Goal: Transaction & Acquisition: Purchase product/service

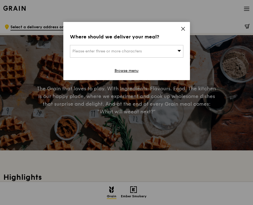
click at [163, 51] on div "Please enter three or more characters" at bounding box center [126, 51] width 113 height 13
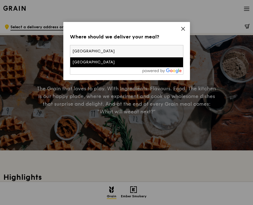
type input "[GEOGRAPHIC_DATA]"
click at [121, 64] on div "[GEOGRAPHIC_DATA]" at bounding box center [112, 62] width 81 height 5
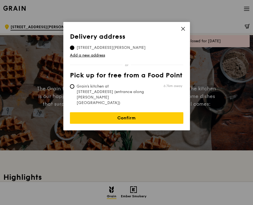
click at [111, 48] on span "[STREET_ADDRESS][PERSON_NAME]" at bounding box center [111, 47] width 82 height 5
click at [74, 48] on input "[STREET_ADDRESS][PERSON_NAME]" at bounding box center [72, 48] width 4 height 4
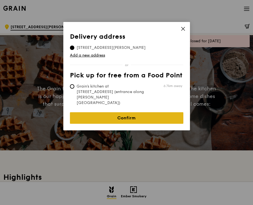
click at [148, 112] on link "Confirm" at bounding box center [126, 118] width 113 height 12
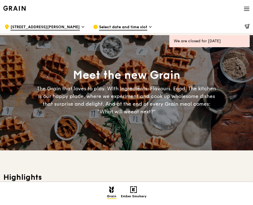
click at [133, 27] on span "Select date and time slot" at bounding box center [123, 27] width 48 height 6
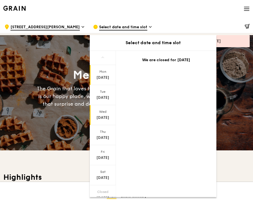
scroll to position [22, 0]
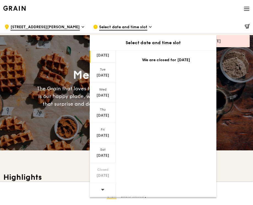
click at [102, 189] on icon at bounding box center [103, 190] width 4 height 4
click at [103, 187] on span at bounding box center [103, 189] width 4 height 13
click at [103, 189] on icon at bounding box center [103, 190] width 4 height 4
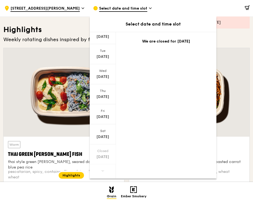
click at [72, 91] on div at bounding box center [64, 92] width 120 height 89
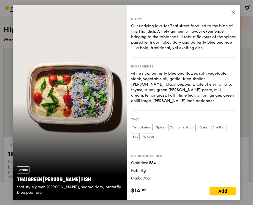
click at [236, 13] on div "Story Our undying love for Thai street food led to the birth of this Thai dish.…" at bounding box center [183, 94] width 114 height 178
click at [234, 13] on icon at bounding box center [233, 12] width 5 height 5
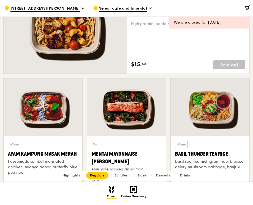
scroll to position [417, 0]
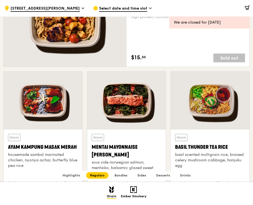
click at [158, 141] on div "Warm Mentai Mayonnaise Aburi Salmon sous vide norwegian salmon, mentaiko, balsa…" at bounding box center [127, 155] width 70 height 42
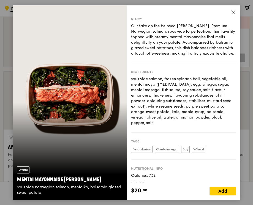
click at [232, 11] on icon at bounding box center [232, 11] width 3 height 3
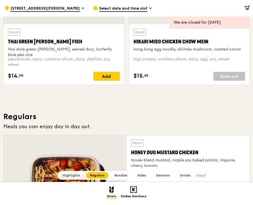
scroll to position [0, 0]
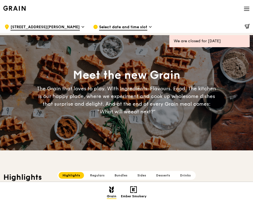
click at [244, 8] on icon at bounding box center [246, 9] width 6 height 6
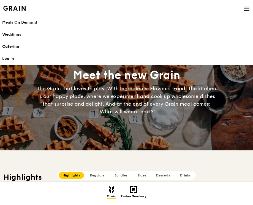
click at [19, 44] on div "Catering" at bounding box center [126, 46] width 248 height 5
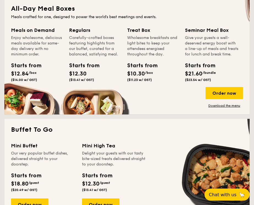
scroll to position [404, 0]
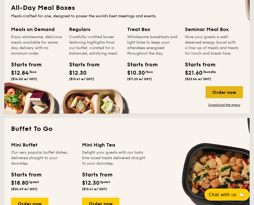
click at [218, 97] on div "Order now" at bounding box center [223, 92] width 37 height 12
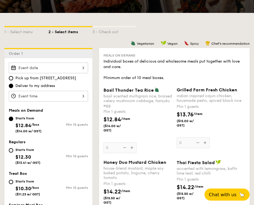
scroll to position [93, 0]
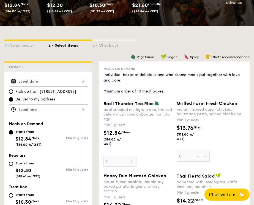
click at [52, 81] on div "2025 Aug [DATE] Tue Wed Thu Fri Sat Sun 1 2 3 4 5 6 7 8 9 10 11 12 13 14 15 16 …" at bounding box center [48, 81] width 79 height 11
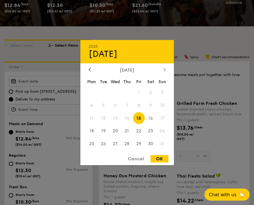
click at [165, 68] on icon at bounding box center [164, 70] width 2 height 4
click at [147, 106] on span "13" at bounding box center [151, 106] width 12 height 12
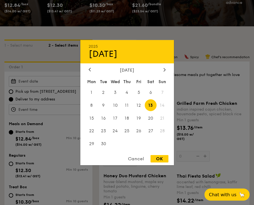
click at [160, 161] on div "OK" at bounding box center [159, 158] width 18 height 7
type input "[DATE]"
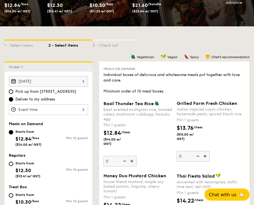
click at [53, 112] on div at bounding box center [48, 109] width 79 height 11
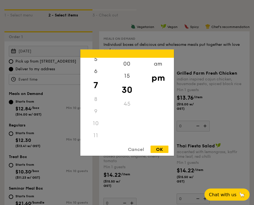
scroll to position [137, 0]
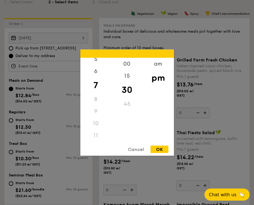
click at [94, 134] on div "11" at bounding box center [95, 135] width 31 height 12
click at [93, 116] on div "9" at bounding box center [95, 111] width 31 height 12
click at [94, 123] on div "10" at bounding box center [95, 123] width 31 height 12
click at [94, 107] on div "9" at bounding box center [95, 111] width 31 height 12
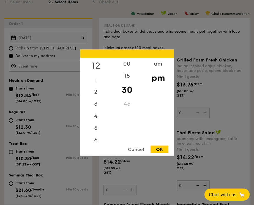
click at [96, 64] on div "12" at bounding box center [95, 66] width 31 height 16
click at [129, 66] on div "00" at bounding box center [126, 66] width 31 height 16
click at [129, 94] on div "30" at bounding box center [126, 94] width 31 height 16
click at [158, 147] on div "OK" at bounding box center [159, 149] width 18 height 7
type input "12:30PM"
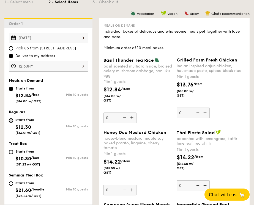
click at [9, 122] on input "Starts from $12.30 ($13.41 w/ GST) Min 10 guests" at bounding box center [11, 120] width 4 height 4
radio input "true"
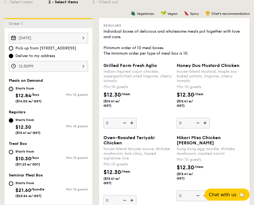
click at [11, 90] on input "Starts from $12.84 /box ($14.00 w/ GST) Min 10 guests" at bounding box center [11, 89] width 4 height 4
radio input "true"
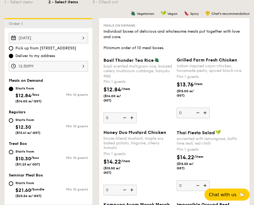
click at [133, 123] on img at bounding box center [132, 118] width 8 height 10
click at [133, 123] on input "0" at bounding box center [119, 118] width 33 height 11
click at [133, 123] on img at bounding box center [132, 118] width 8 height 10
click at [133, 123] on input "1" at bounding box center [119, 118] width 33 height 11
click at [133, 123] on img at bounding box center [132, 118] width 8 height 10
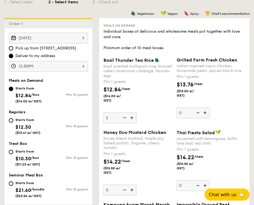
click at [133, 123] on input "2" at bounding box center [119, 118] width 33 height 11
click at [133, 123] on img at bounding box center [132, 118] width 8 height 10
click at [133, 123] on input "3" at bounding box center [119, 118] width 33 height 11
click at [133, 123] on img at bounding box center [132, 118] width 8 height 10
click at [133, 123] on input "4" at bounding box center [119, 118] width 33 height 11
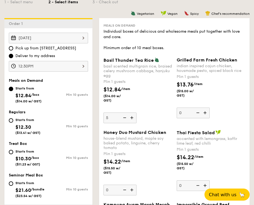
click at [133, 123] on img at bounding box center [132, 118] width 8 height 10
click at [133, 123] on input "5" at bounding box center [119, 118] width 33 height 11
type input "6"
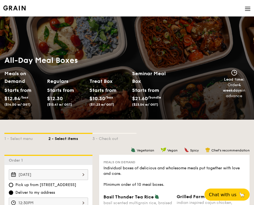
click at [245, 12] on img at bounding box center [247, 9] width 6 height 6
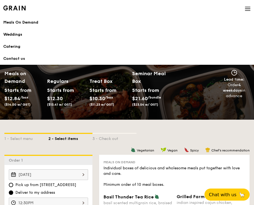
click at [22, 58] on link "Contact us" at bounding box center [126, 59] width 247 height 12
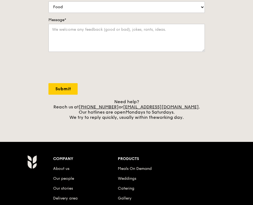
scroll to position [270, 0]
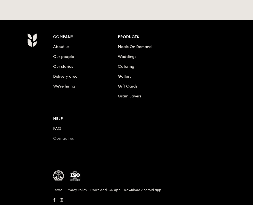
click at [67, 139] on link "Contact us" at bounding box center [63, 138] width 21 height 5
click at [57, 126] on li "FAQ" at bounding box center [85, 128] width 64 height 10
click at [56, 128] on link "FAQ" at bounding box center [57, 128] width 8 height 5
click at [136, 97] on link "Grain Savers" at bounding box center [129, 96] width 23 height 5
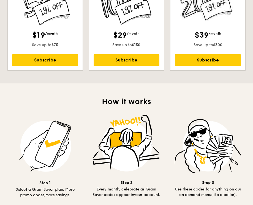
scroll to position [261, 0]
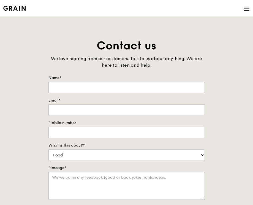
click at [246, 8] on icon at bounding box center [246, 9] width 6 height 6
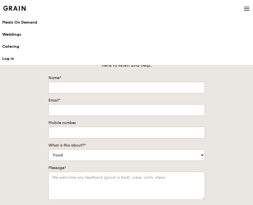
click at [73, 140] on form "Name* Email* Mobile number What is this about?* Food Service Billing/Payment Ca…" at bounding box center [126, 159] width 156 height 168
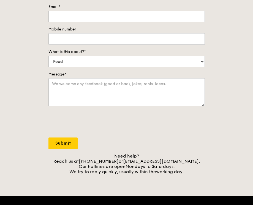
scroll to position [199, 0]
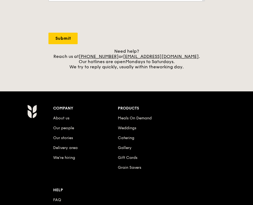
drag, startPoint x: 198, startPoint y: 57, endPoint x: 131, endPoint y: 58, distance: 67.4
click at [131, 58] on div "Need help? Reach us at +65 3163 5335 or concierge@grain.com.sg . Our hotlines a…" at bounding box center [126, 59] width 156 height 21
copy div "concierge@grain.com.sg ."
click at [194, 66] on div "Need help? Reach us at +65 3163 5335 or concierge@grain.com.sg . Our hotlines a…" at bounding box center [126, 59] width 156 height 21
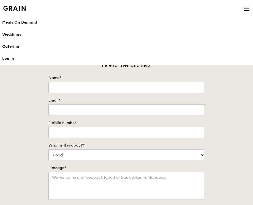
click at [16, 46] on div "Catering" at bounding box center [126, 46] width 248 height 5
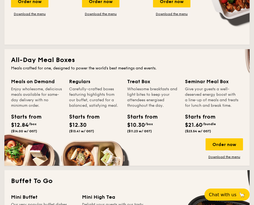
scroll to position [353, 0]
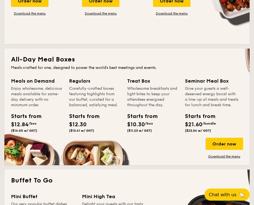
click at [224, 141] on div "Seminar Meal Box Give your guests a well-deserved energy boost with a line-up o…" at bounding box center [212, 117] width 54 height 80
click at [224, 145] on div "Order now" at bounding box center [223, 144] width 37 height 12
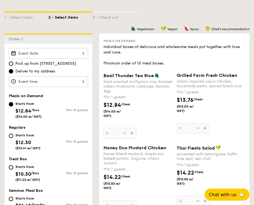
scroll to position [113, 0]
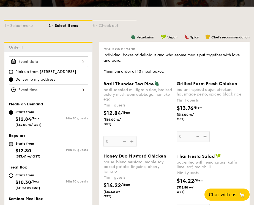
click at [9, 143] on input "Starts from $12.30 ($13.41 w/ GST) Min 10 guests" at bounding box center [11, 144] width 4 height 4
radio input "true"
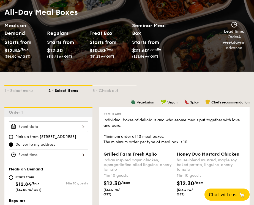
scroll to position [116, 0]
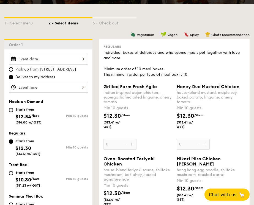
click at [152, 87] on span "Grilled Farm Fresh Aglio" at bounding box center [129, 86] width 53 height 5
click at [136, 139] on input "0" at bounding box center [119, 144] width 33 height 11
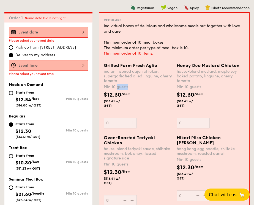
click at [152, 87] on div "Grilled Farm Fresh Aglio indian inspired cajun chicken, supergarlicfied oiled l…" at bounding box center [138, 96] width 68 height 66
click at [137, 118] on input "0" at bounding box center [120, 123] width 33 height 11
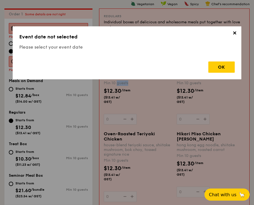
scroll to position [147, 0]
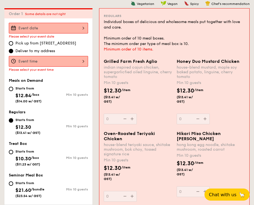
click at [146, 93] on div "$12.30 /item ($13.41 w/ GST)" at bounding box center [137, 99] width 73 height 24
click at [137, 114] on input "0" at bounding box center [120, 119] width 33 height 11
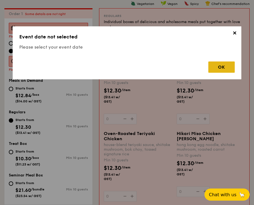
click at [222, 66] on div "OK" at bounding box center [221, 67] width 26 height 11
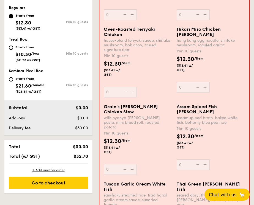
scroll to position [249, 0]
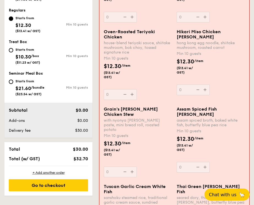
click at [152, 117] on span "Grain's [PERSON_NAME] Chicken Stew" at bounding box center [131, 112] width 54 height 10
click at [137, 167] on input "0" at bounding box center [120, 172] width 33 height 11
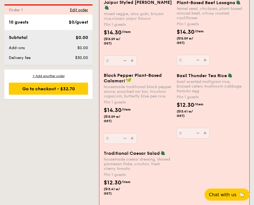
scroll to position [731, 0]
